Goal: Navigation & Orientation: Find specific page/section

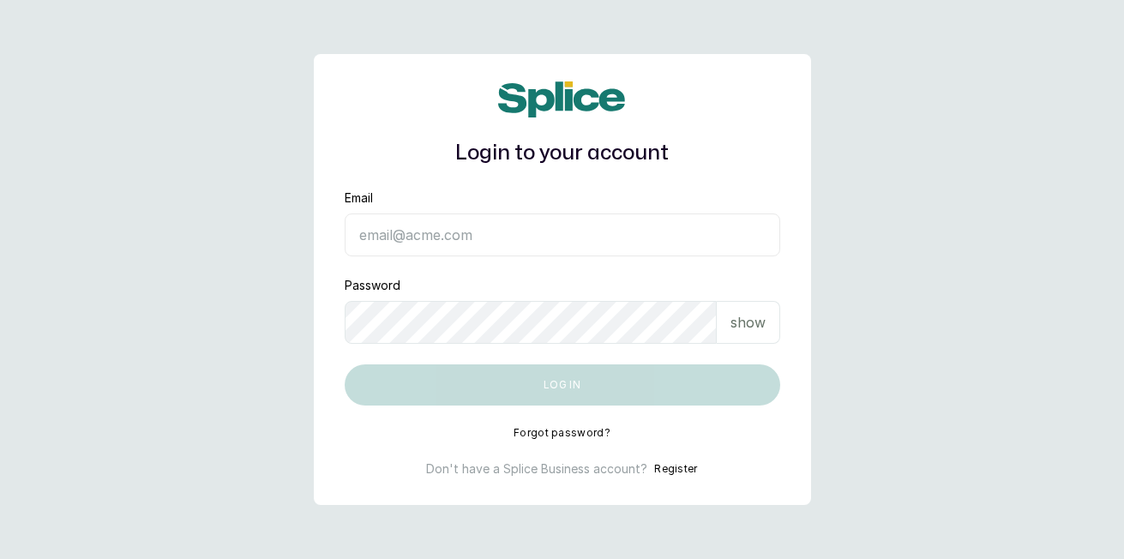
type input "[EMAIL_ADDRESS][DOMAIN_NAME]"
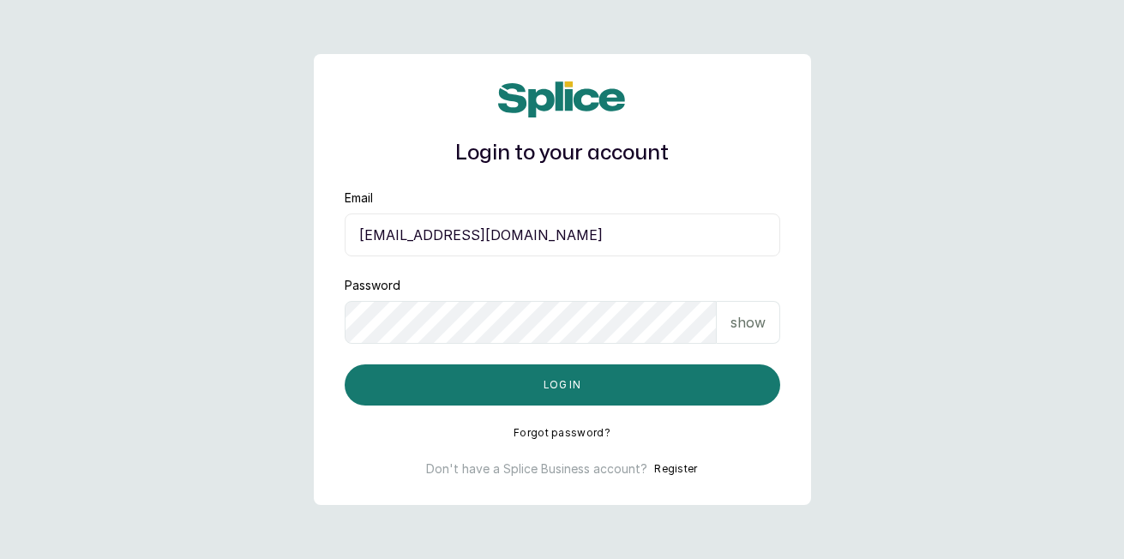
click at [696, 390] on button "Log in" at bounding box center [563, 384] width 436 height 41
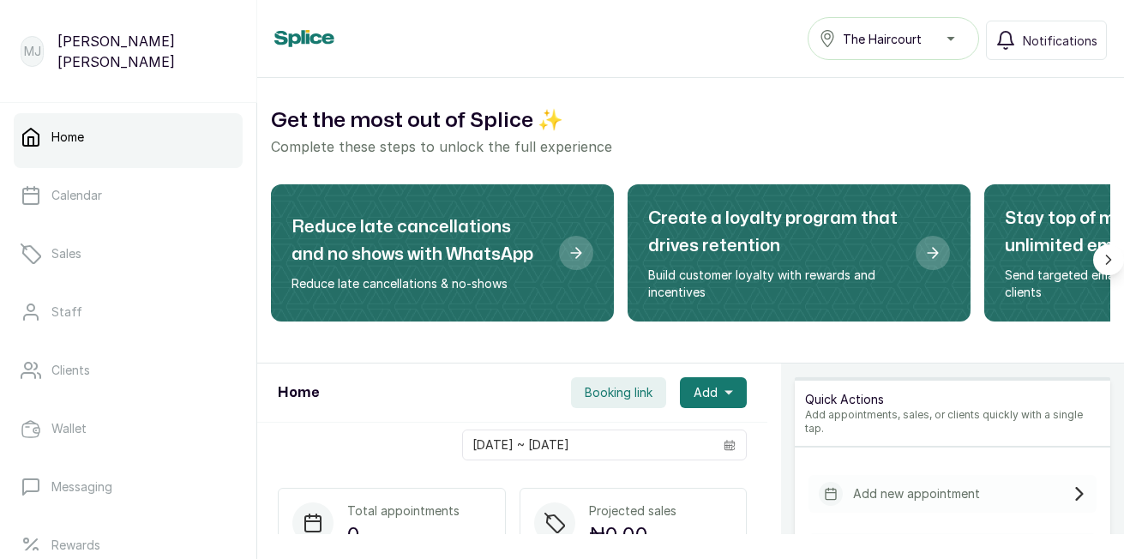
click at [111, 259] on link "Sales" at bounding box center [128, 254] width 229 height 48
